Goal: Task Accomplishment & Management: Use online tool/utility

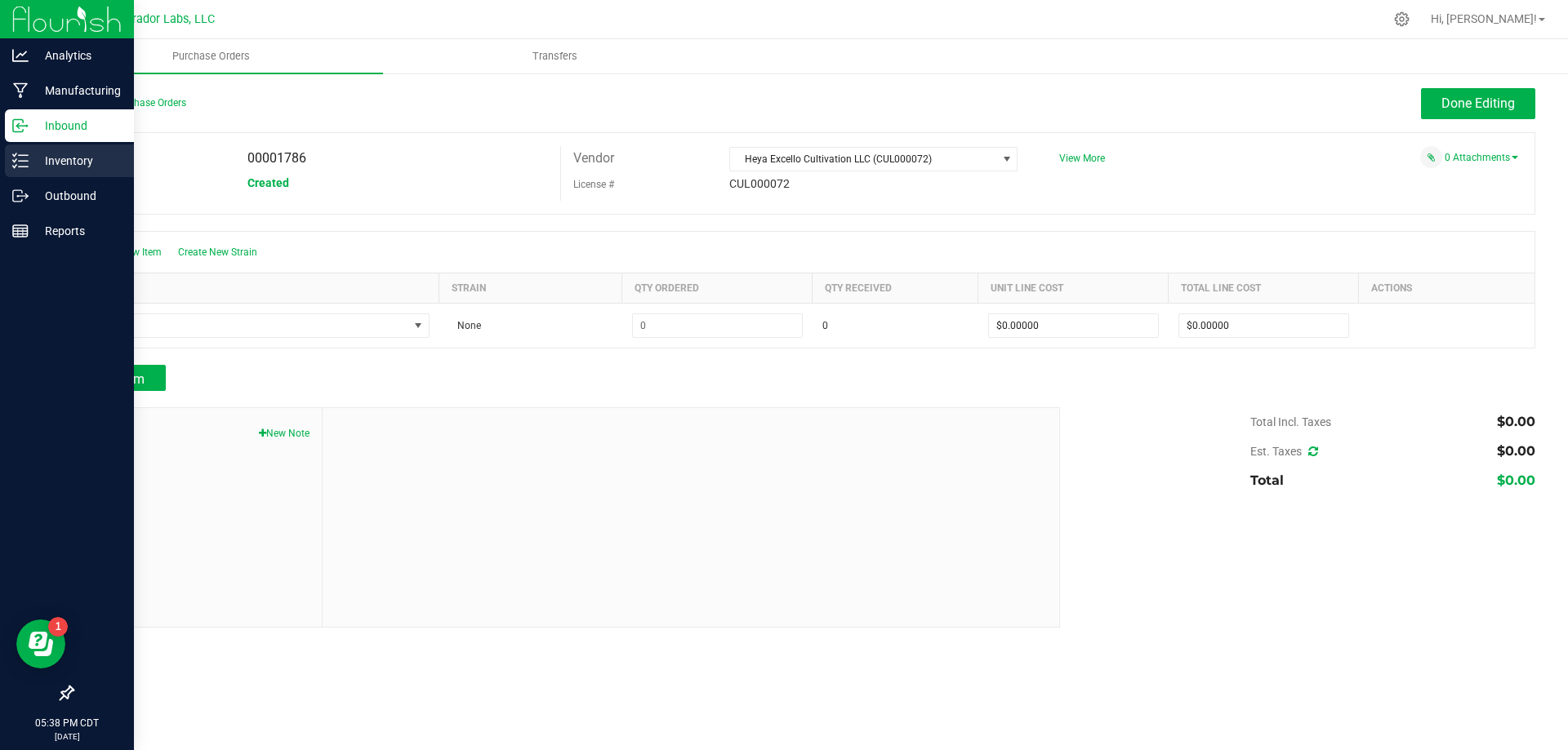
click at [24, 163] on icon at bounding box center [21, 161] width 17 height 17
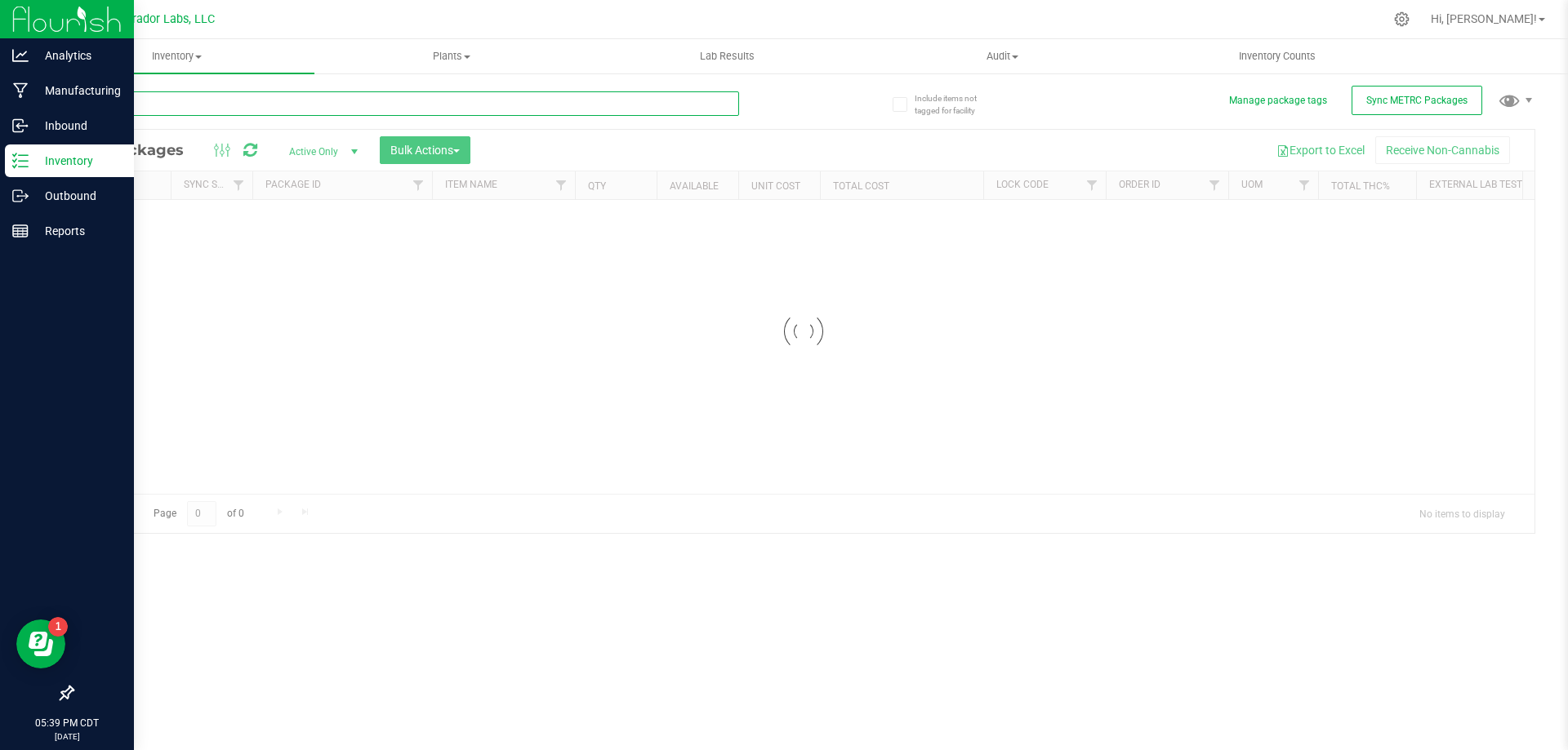
click at [286, 109] on input "text" at bounding box center [404, 103] width 667 height 24
paste input "1A40C0300002906000175003"
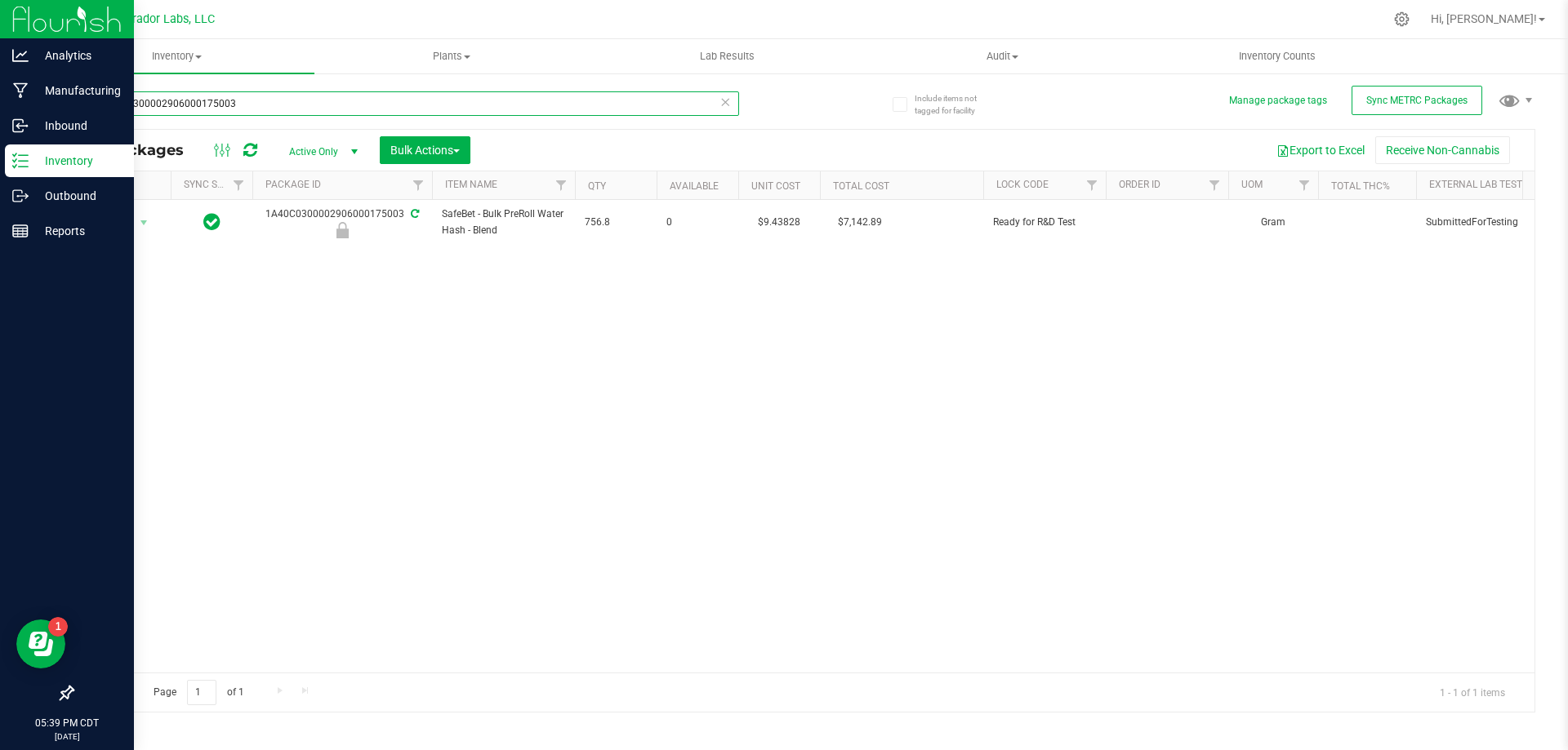
paste input "2101"
type input "1A40C0300002906000172101"
